Goal: Task Accomplishment & Management: Use online tool/utility

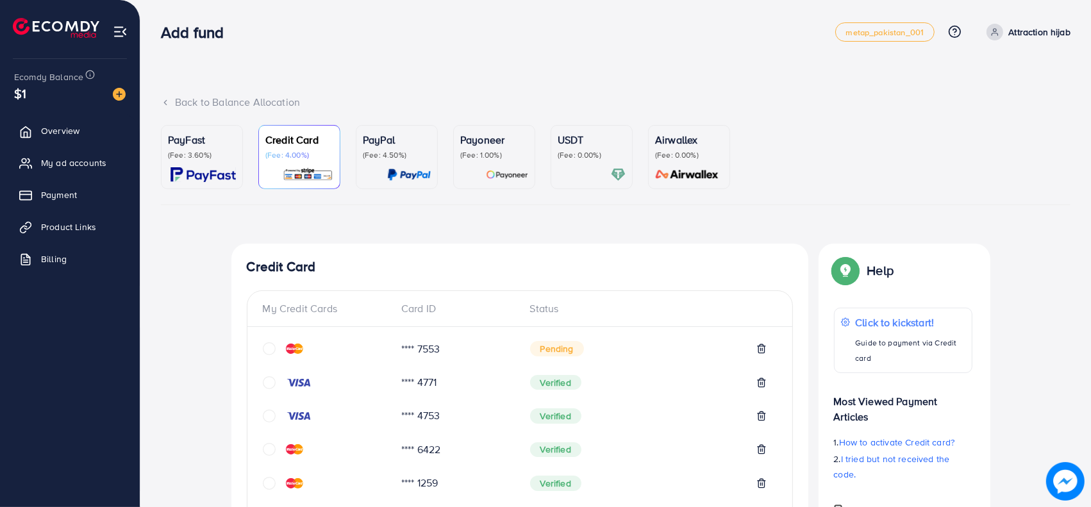
click at [267, 347] on icon "circle" at bounding box center [269, 348] width 13 height 13
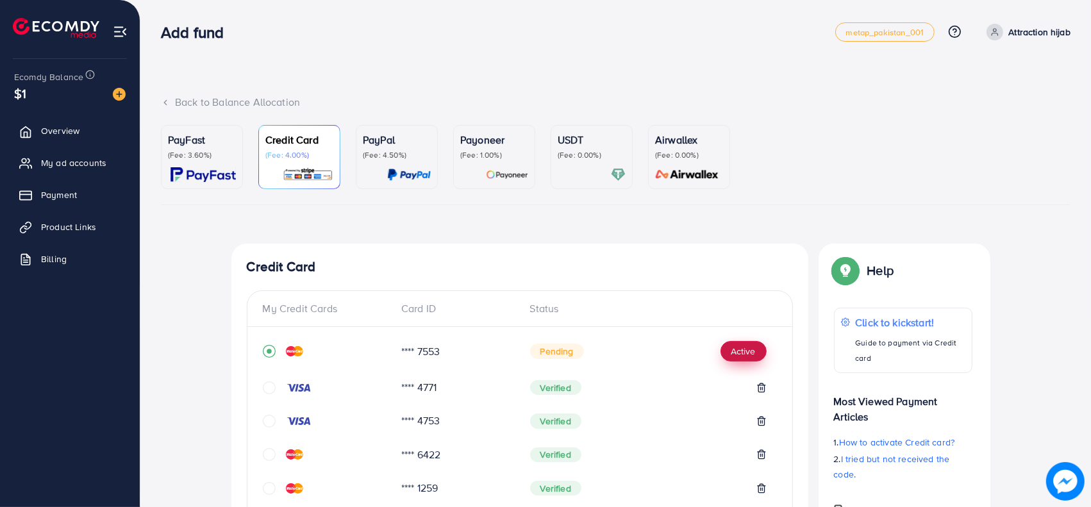
click at [751, 350] on button "Active" at bounding box center [744, 351] width 46 height 21
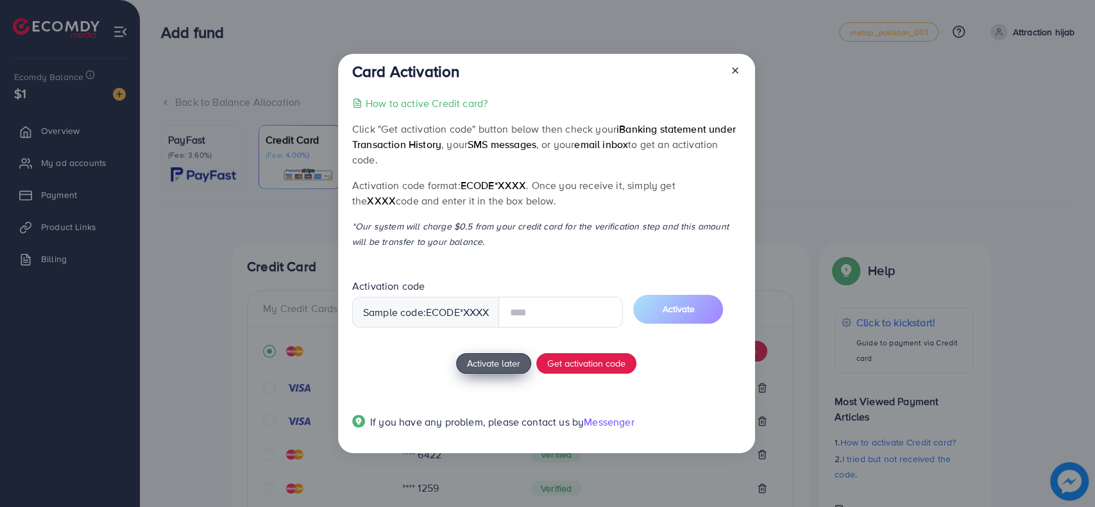
click at [518, 359] on div "How to active Credit card? Click "Get activation code" button below then check …" at bounding box center [546, 270] width 388 height 349
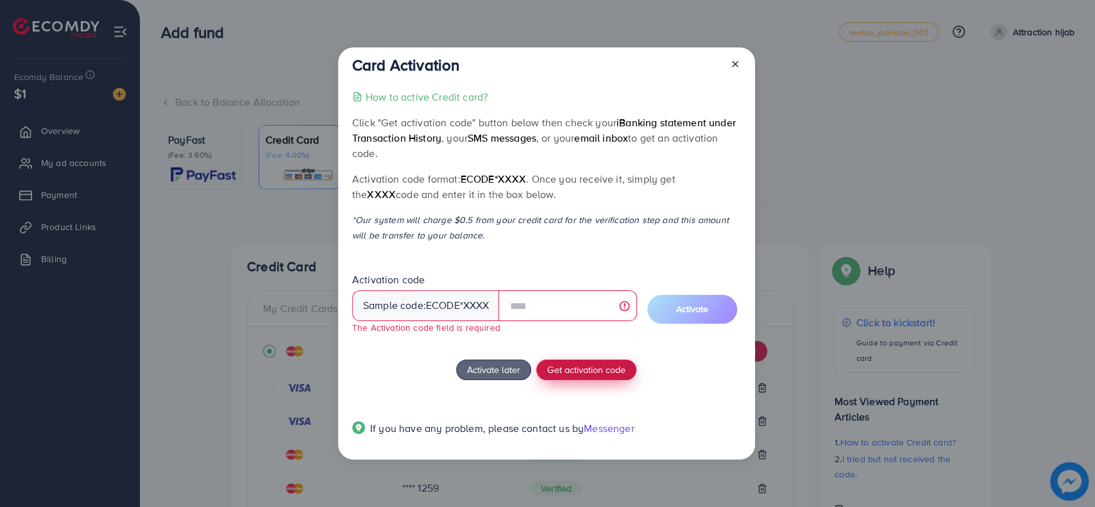
click at [587, 370] on span "Get activation code" at bounding box center [586, 369] width 78 height 13
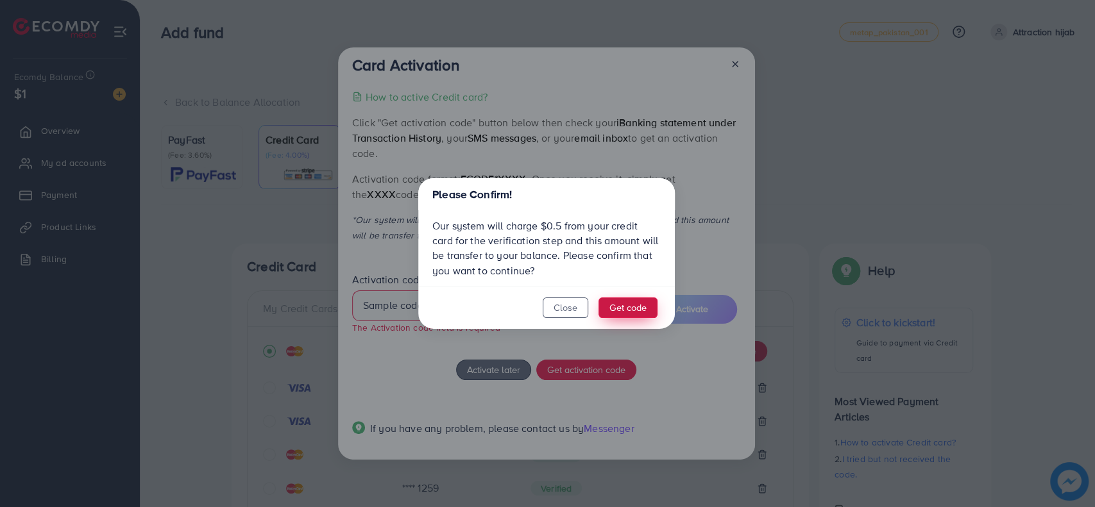
click at [625, 309] on button "Get code" at bounding box center [627, 308] width 59 height 21
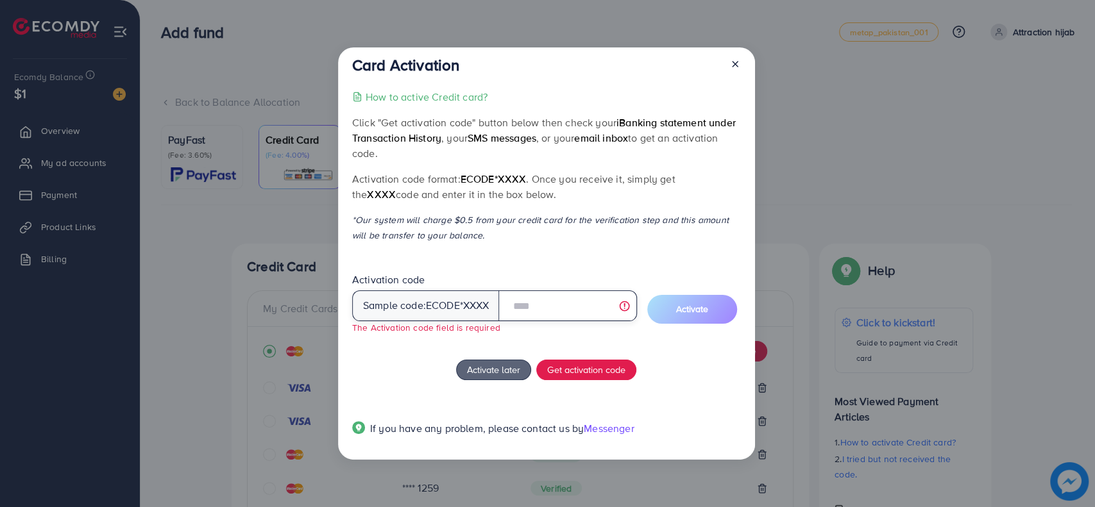
click at [556, 310] on input "text" at bounding box center [567, 305] width 138 height 31
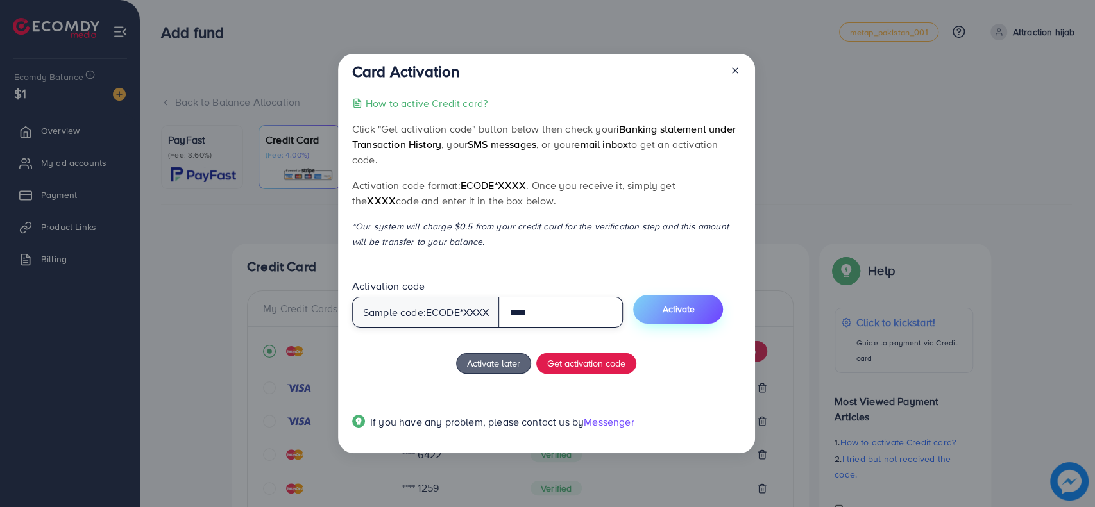
type input "****"
click at [718, 310] on button "Activate" at bounding box center [678, 309] width 90 height 29
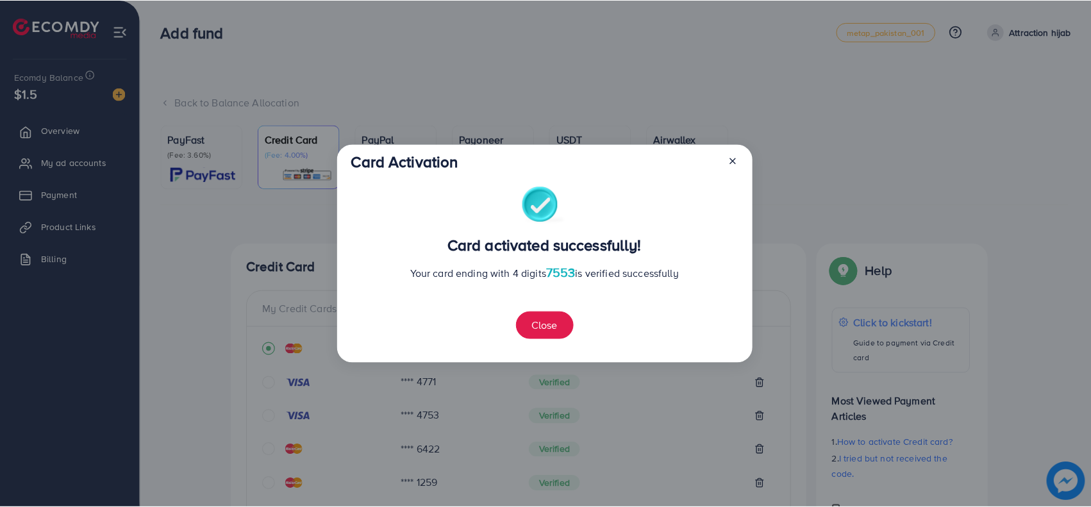
scroll to position [431, 0]
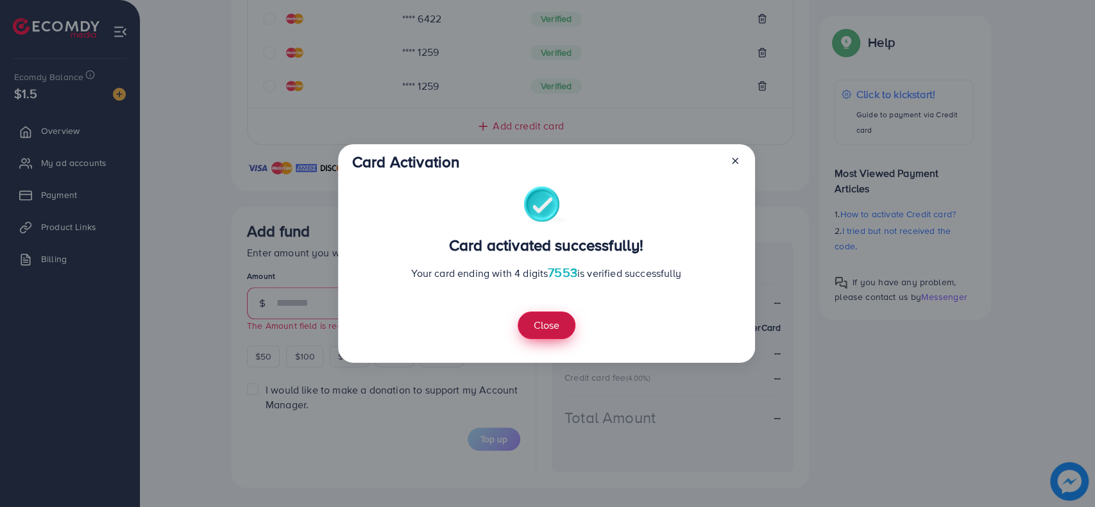
click at [526, 323] on button "Close" at bounding box center [547, 326] width 58 height 28
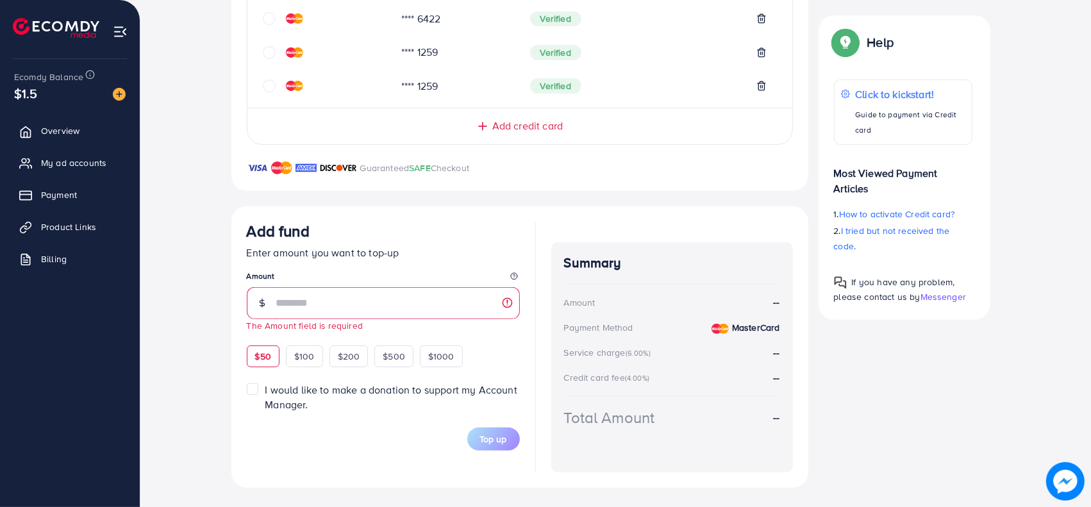
click at [273, 348] on div "$50" at bounding box center [263, 357] width 33 height 22
type input "**"
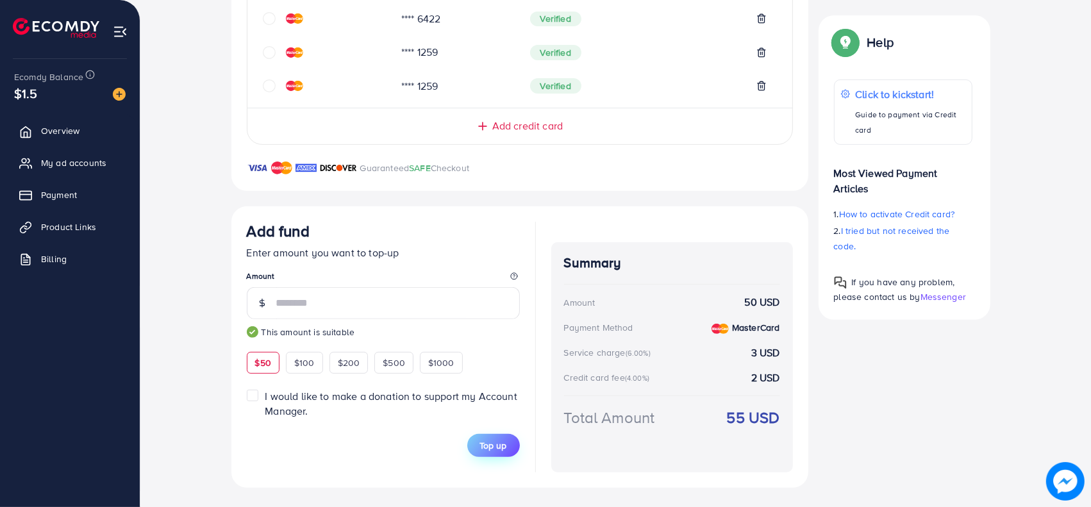
click at [501, 445] on span "Top up" at bounding box center [493, 445] width 27 height 13
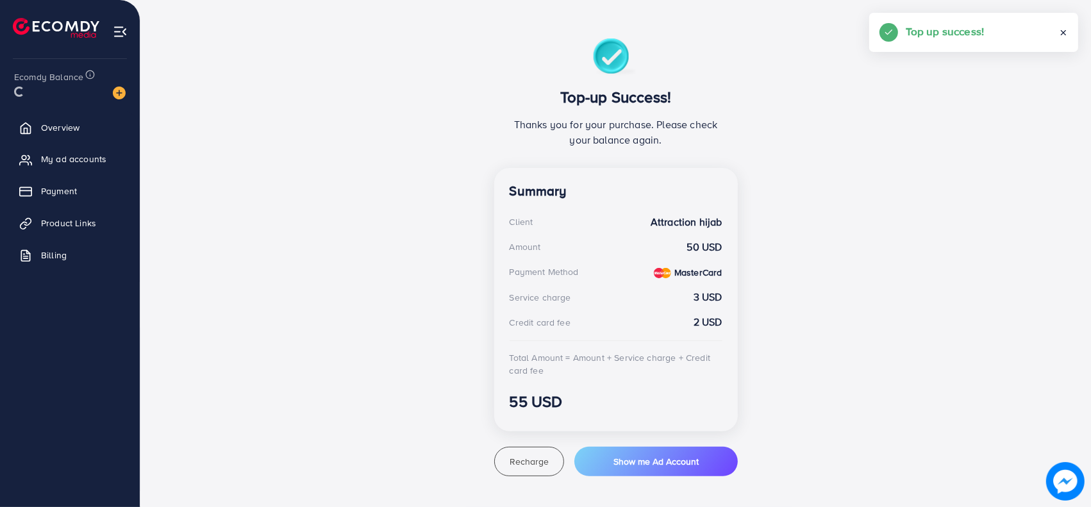
scroll to position [205, 0]
click at [101, 180] on ul "Overview My ad accounts Payment Product Links Billing" at bounding box center [70, 199] width 140 height 173
click at [101, 172] on link "My ad accounts" at bounding box center [70, 163] width 121 height 26
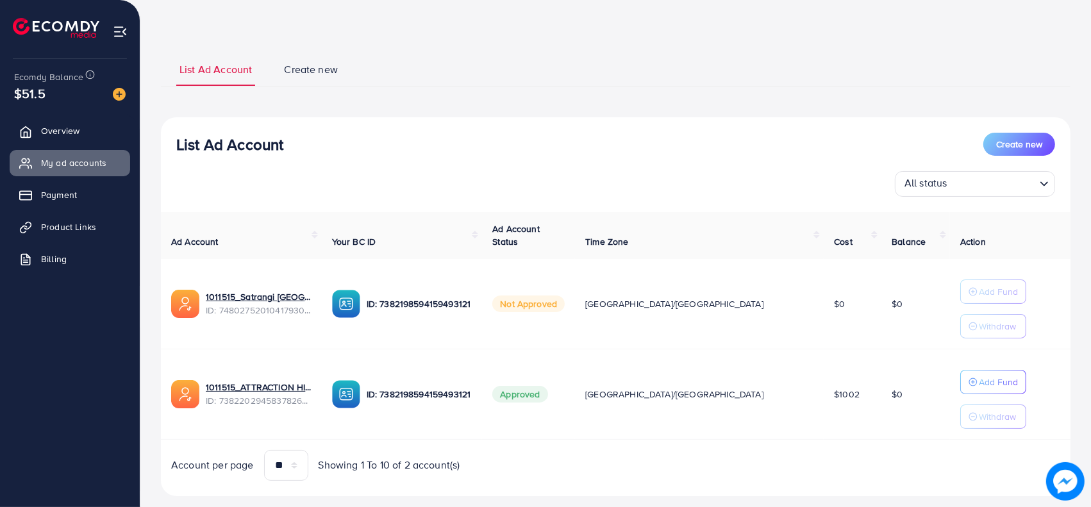
scroll to position [67, 0]
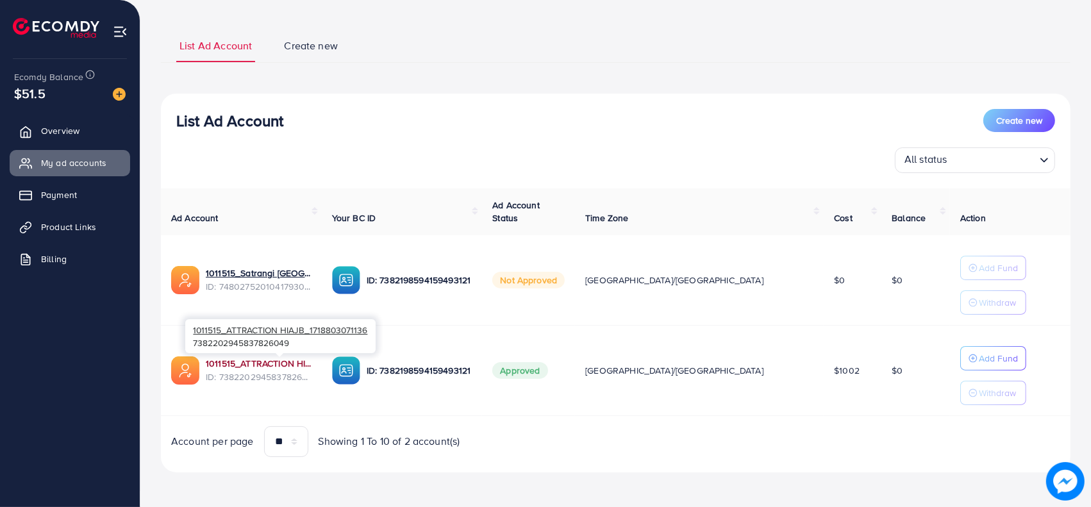
click at [298, 357] on link "1011515_ATTRACTION HIAJB_1718803071136" at bounding box center [259, 363] width 106 height 13
